Goal: Navigation & Orientation: Find specific page/section

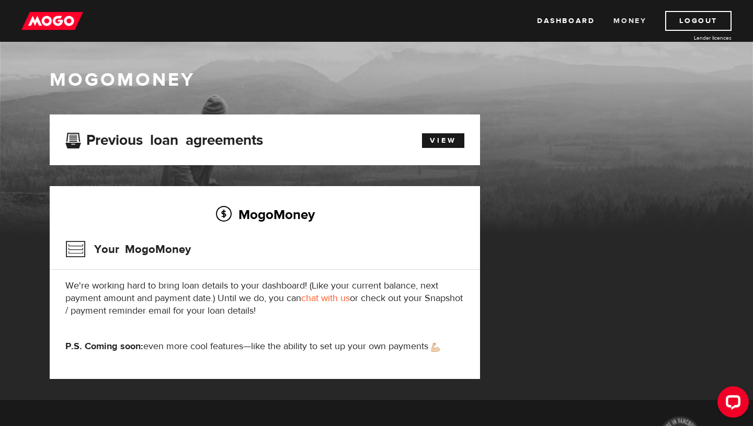
click at [628, 18] on link "Money" at bounding box center [629, 21] width 33 height 20
click at [563, 26] on link "Dashboard" at bounding box center [565, 21] width 57 height 20
click at [561, 26] on link "Dashboard" at bounding box center [565, 21] width 57 height 20
click at [437, 140] on link "View" at bounding box center [443, 140] width 42 height 15
